Goal: Task Accomplishment & Management: Manage account settings

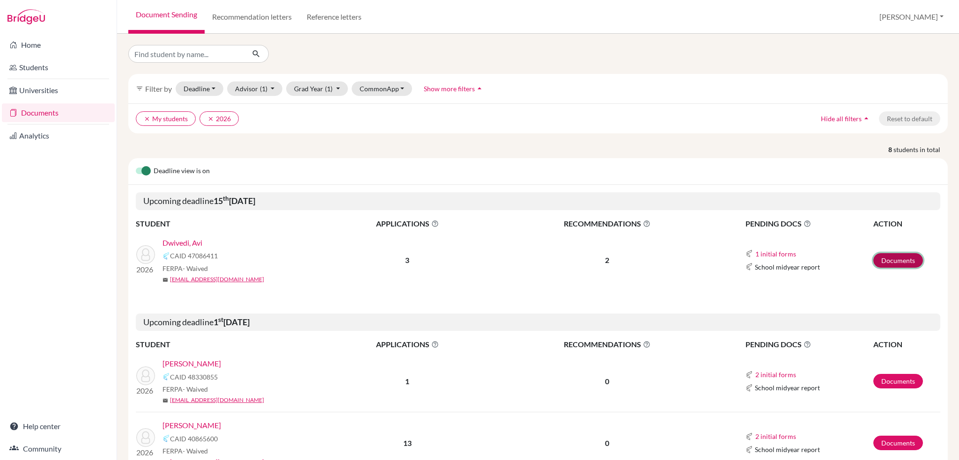
click at [895, 259] on link "Documents" at bounding box center [899, 260] width 50 height 15
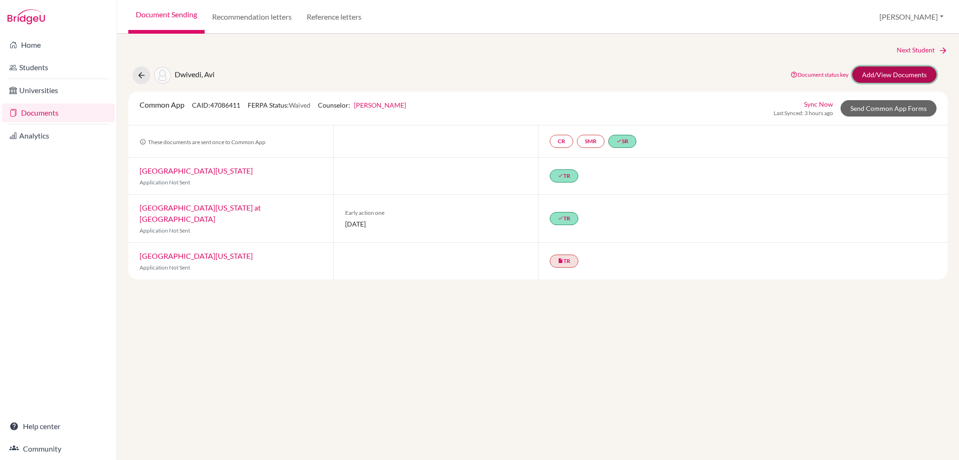
click at [893, 75] on link "Add/View Documents" at bounding box center [894, 75] width 84 height 16
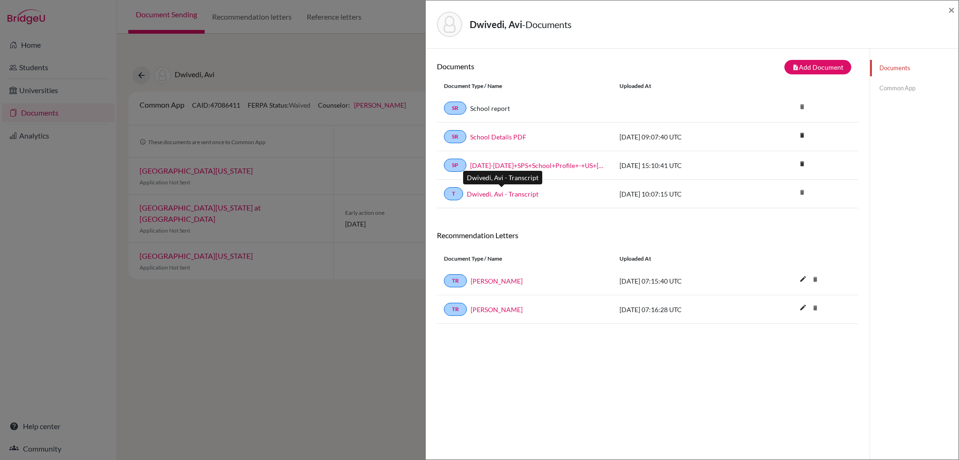
click at [519, 191] on link "Dwivedi, Avi - Transcript" at bounding box center [503, 194] width 72 height 10
